Goal: Information Seeking & Learning: Find specific fact

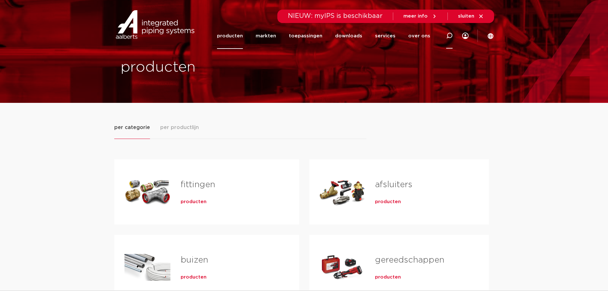
click at [447, 36] on icon at bounding box center [449, 36] width 6 height 6
paste input "6202011"
type input "6202011"
click button "Zoeken" at bounding box center [0, 0] width 0 height 0
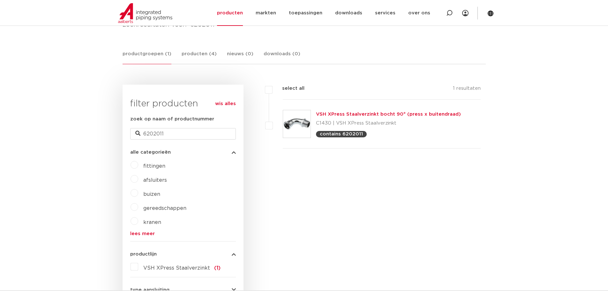
click at [369, 115] on link "VSH XPress Staalverzinkt bocht 90° (press x buitendraad)" at bounding box center [388, 114] width 145 height 5
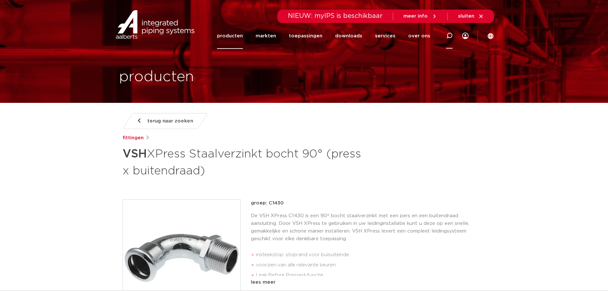
click at [449, 37] on icon at bounding box center [450, 36] width 8 height 8
type input "0417593"
click button "Zoeken" at bounding box center [0, 0] width 0 height 0
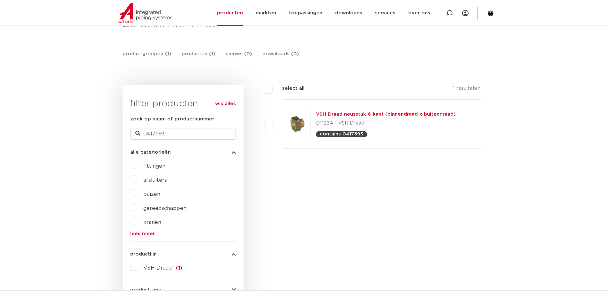
click at [353, 113] on link "VSH Draad neusstuk 6-kant (binnendraad x buitendraad)" at bounding box center [386, 114] width 140 height 5
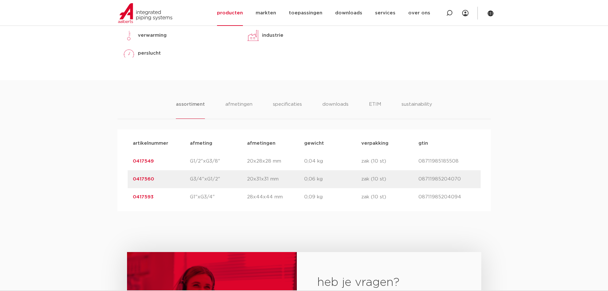
scroll to position [383, 0]
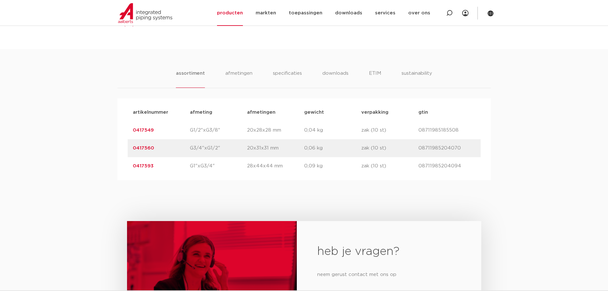
click at [145, 167] on link "0417593" at bounding box center [143, 165] width 21 height 5
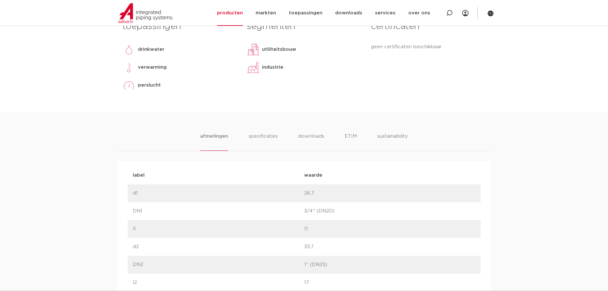
scroll to position [319, 0]
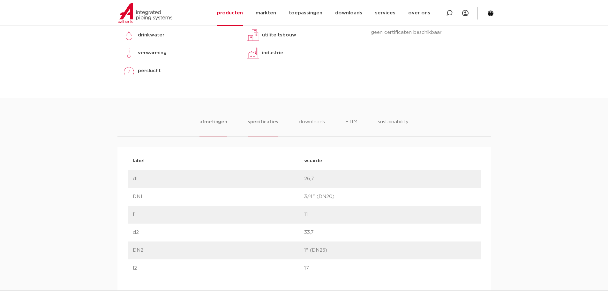
click at [274, 127] on li "specificaties" at bounding box center [263, 127] width 31 height 18
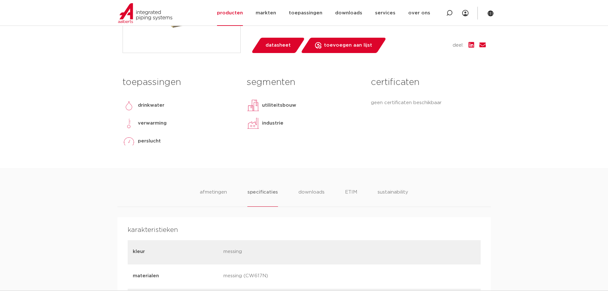
scroll to position [255, 0]
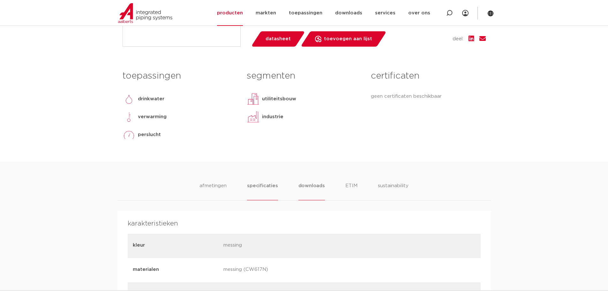
click at [308, 190] on li "downloads" at bounding box center [312, 191] width 26 height 18
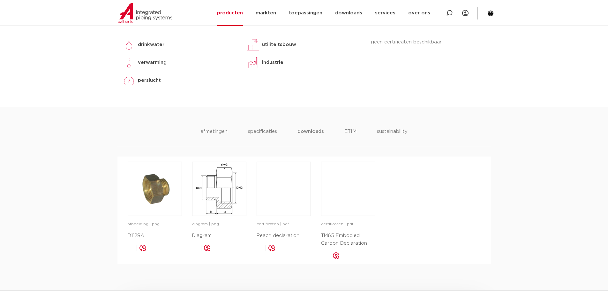
scroll to position [351, 0]
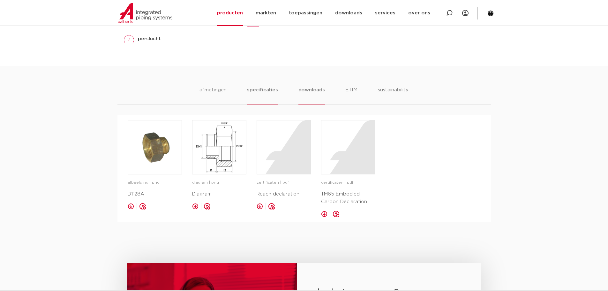
click at [267, 97] on li "specificaties" at bounding box center [262, 95] width 31 height 18
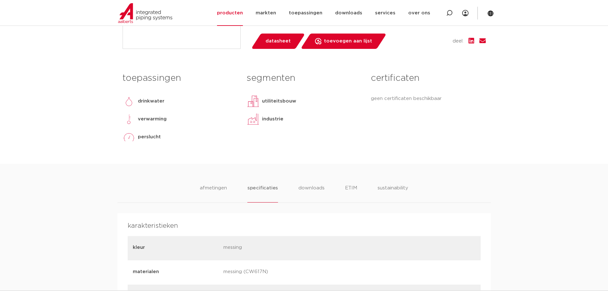
scroll to position [255, 0]
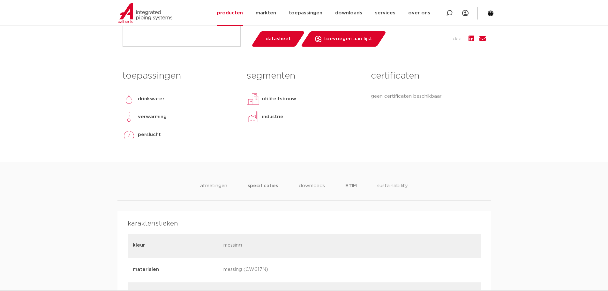
click at [351, 187] on li "ETIM" at bounding box center [350, 191] width 11 height 18
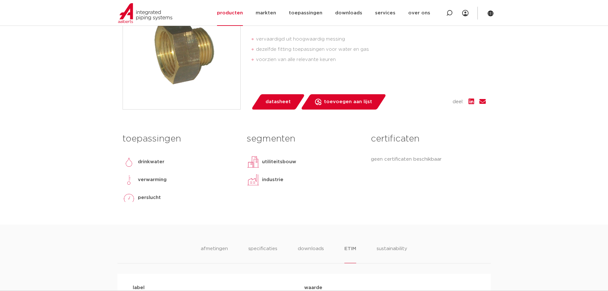
scroll to position [192, 0]
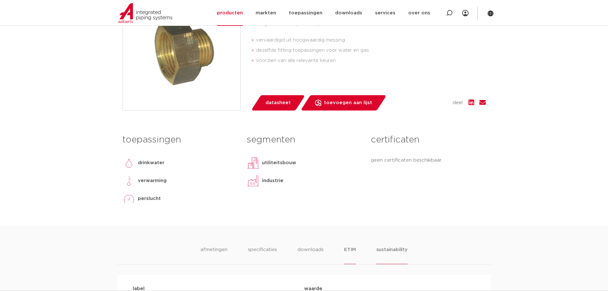
click at [383, 252] on li "sustainability" at bounding box center [391, 255] width 31 height 18
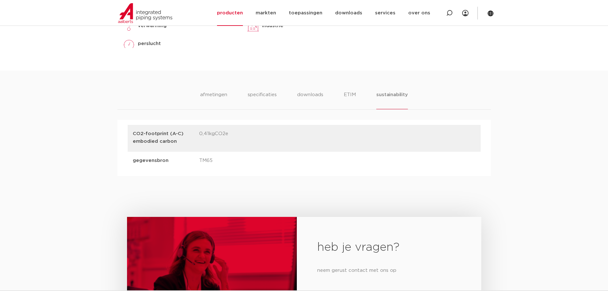
scroll to position [287, 0]
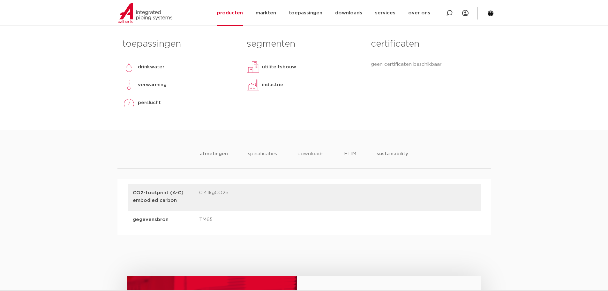
click at [201, 165] on li "afmetingen" at bounding box center [214, 159] width 28 height 18
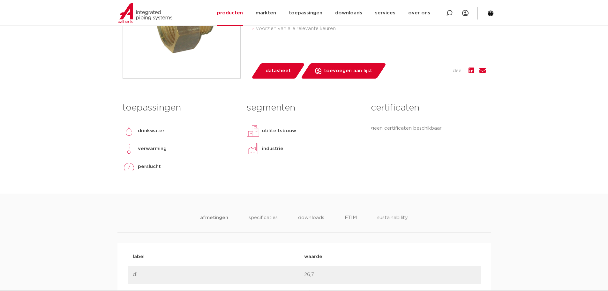
scroll to position [0, 0]
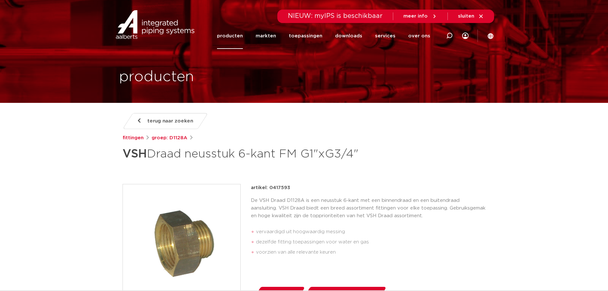
click at [269, 207] on p "De VSH Draad D1128A is een neusstuk 6-kant met een binnendraad en een buitendra…" at bounding box center [368, 208] width 235 height 23
click at [291, 189] on div "artikel: 0417593" at bounding box center [368, 188] width 235 height 8
drag, startPoint x: 288, startPoint y: 188, endPoint x: 270, endPoint y: 188, distance: 18.2
click at [270, 188] on p "artikel: 0417593" at bounding box center [270, 188] width 39 height 8
copy p "0417593"
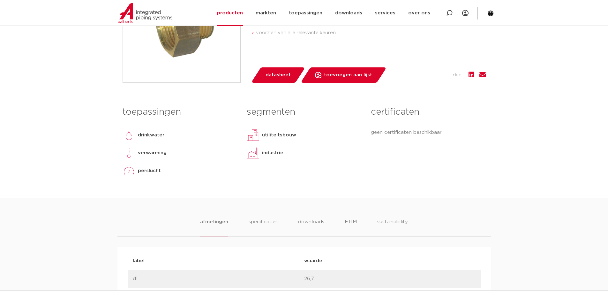
scroll to position [192, 0]
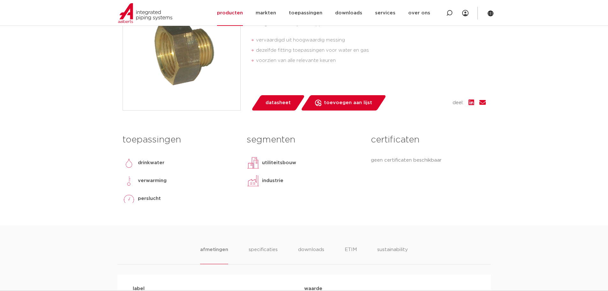
click at [271, 63] on li "voorzien van alle relevante keuren" at bounding box center [371, 61] width 230 height 10
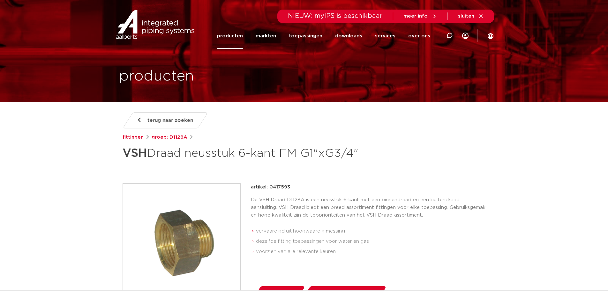
scroll to position [0, 0]
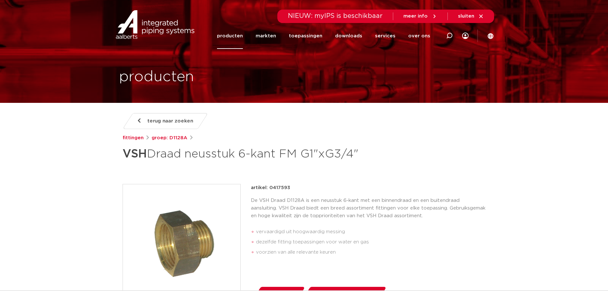
click at [446, 35] on div at bounding box center [450, 36] width 26 height 26
paste input "0606144"
type input "0606144"
click button "Zoeken" at bounding box center [0, 0] width 0 height 0
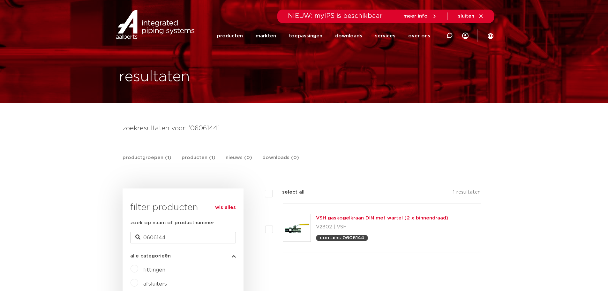
click at [345, 217] on link "VSH gaskogelkraan DIN met wartel (2 x binnendraad)" at bounding box center [382, 217] width 132 height 5
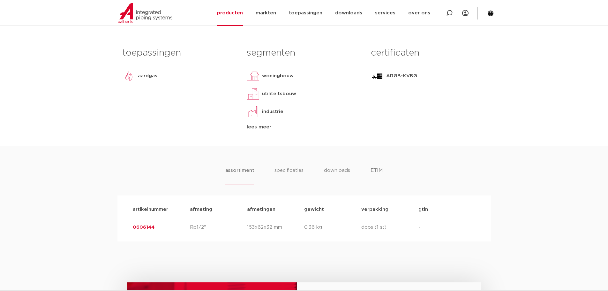
scroll to position [287, 0]
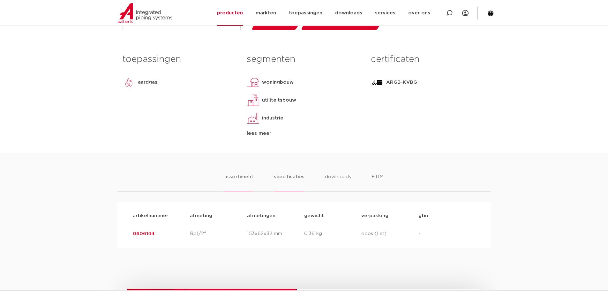
click at [294, 177] on li "specificaties" at bounding box center [289, 182] width 31 height 18
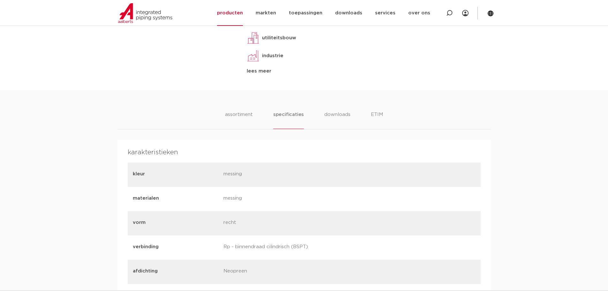
scroll to position [351, 0]
click at [335, 115] on li "downloads" at bounding box center [337, 118] width 26 height 18
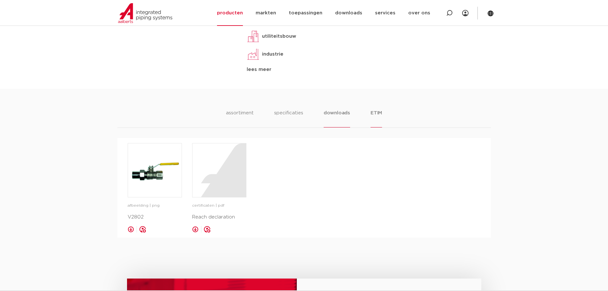
click at [376, 113] on li "ETIM" at bounding box center [376, 118] width 11 height 18
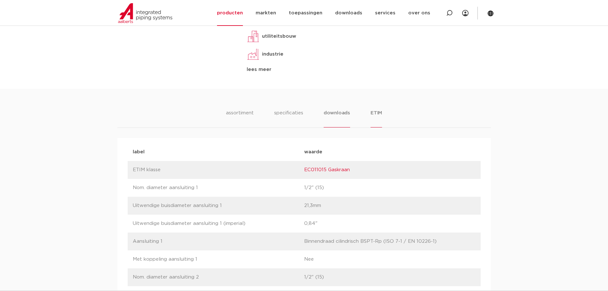
click at [350, 118] on li "downloads" at bounding box center [337, 118] width 26 height 18
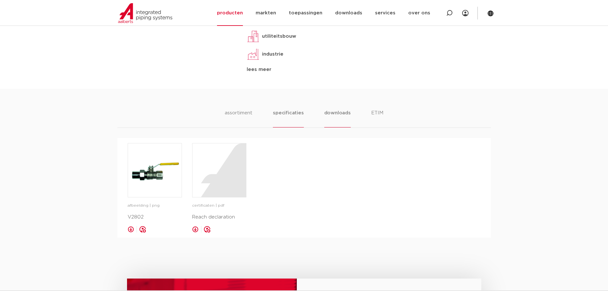
click at [302, 117] on li "specificaties" at bounding box center [288, 118] width 31 height 18
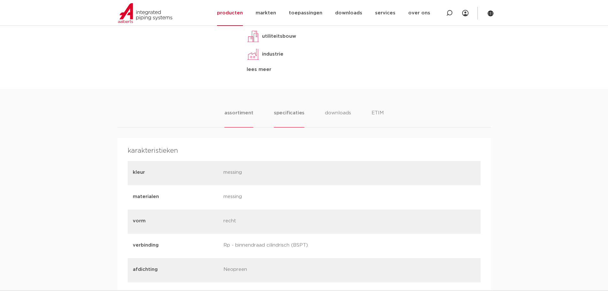
click at [243, 117] on li "assortiment" at bounding box center [238, 118] width 29 height 18
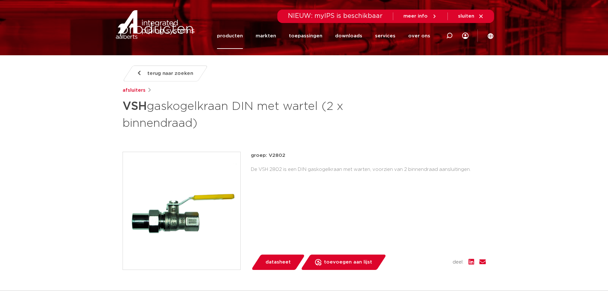
scroll to position [0, 0]
